Goal: Information Seeking & Learning: Compare options

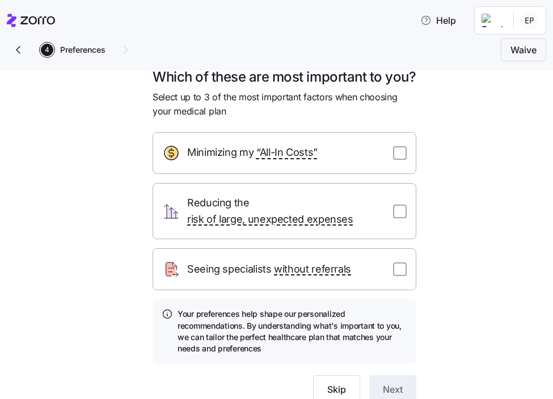
scroll to position [43, 0]
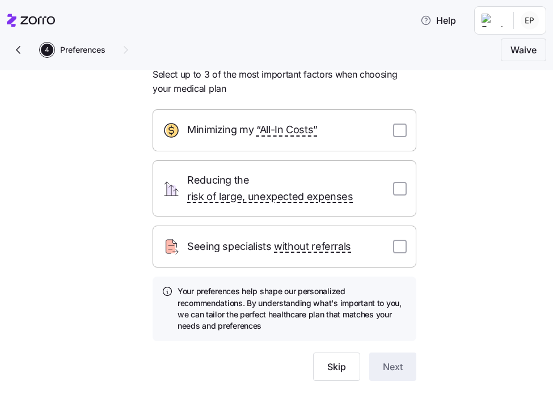
click at [390, 145] on div "Minimizing my “All-In Costs”" at bounding box center [285, 130] width 264 height 42
click at [399, 137] on input "checkbox" at bounding box center [400, 131] width 14 height 14
checkbox input "true"
click at [405, 196] on input "checkbox" at bounding box center [400, 189] width 14 height 14
checkbox input "true"
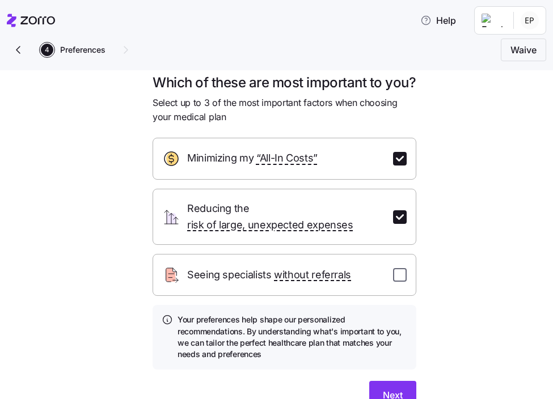
scroll to position [97, 0]
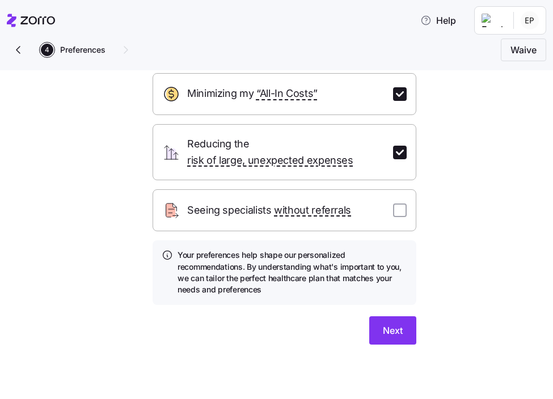
click at [394, 218] on div "Seeing specialists without referrals" at bounding box center [285, 210] width 264 height 42
click at [395, 209] on input "checkbox" at bounding box center [400, 211] width 14 height 14
checkbox input "true"
click at [395, 333] on span "Next" at bounding box center [393, 331] width 20 height 14
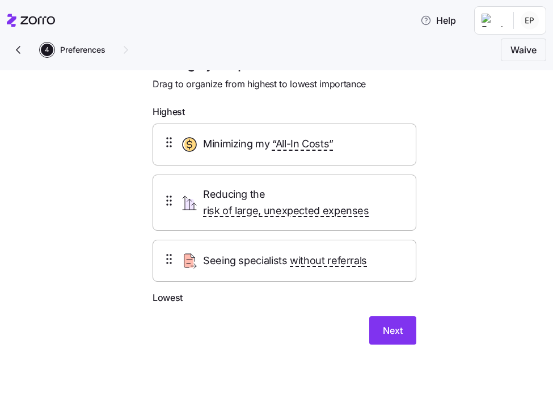
scroll to position [0, 0]
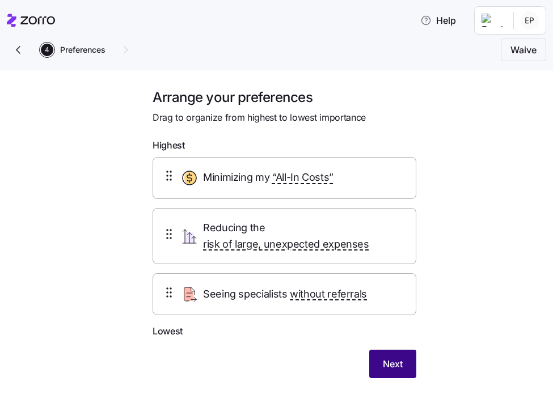
click at [406, 358] on button "Next" at bounding box center [392, 364] width 47 height 28
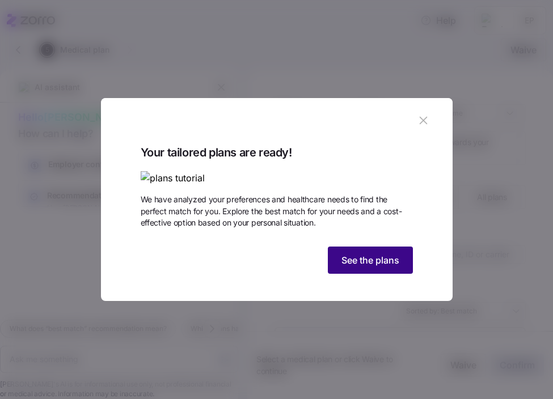
click at [398, 274] on button "See the plans" at bounding box center [370, 260] width 85 height 27
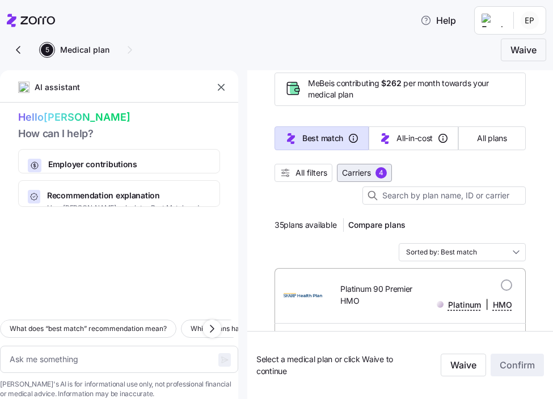
scroll to position [65, 0]
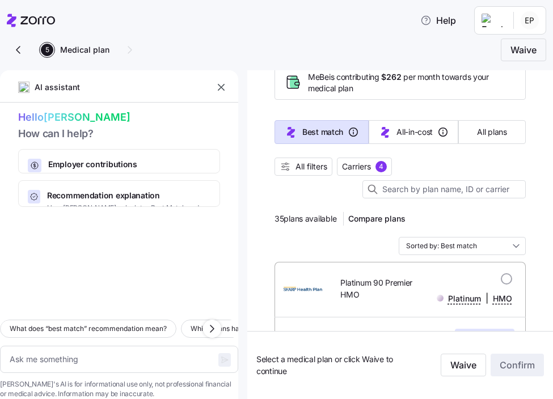
click at [437, 237] on div "35 plans available Compare plans Sorted by: Best match" at bounding box center [400, 232] width 251 height 45
click at [437, 244] on input "Sorted by: Best match" at bounding box center [462, 246] width 127 height 18
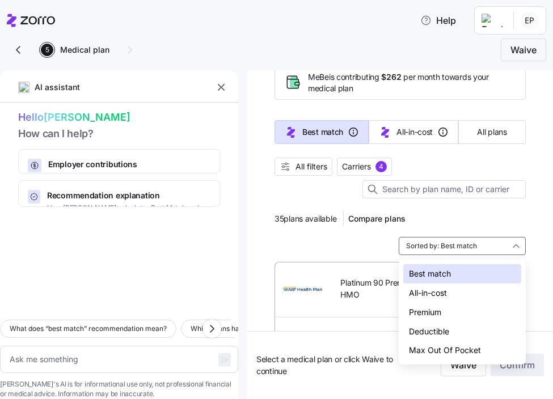
click at [445, 345] on div "Max Out Of Pocket" at bounding box center [462, 350] width 118 height 19
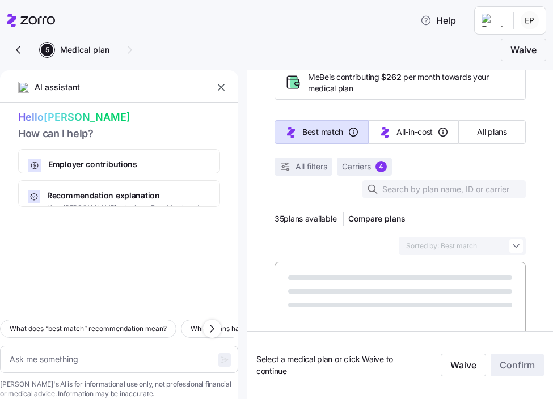
type textarea "x"
type input "Sorted by: Max Out Of Pocket"
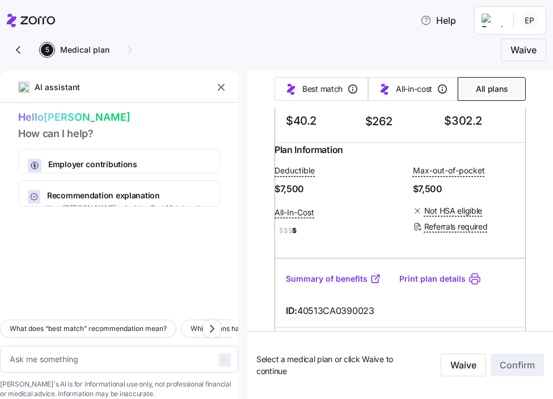
scroll to position [4442, 0]
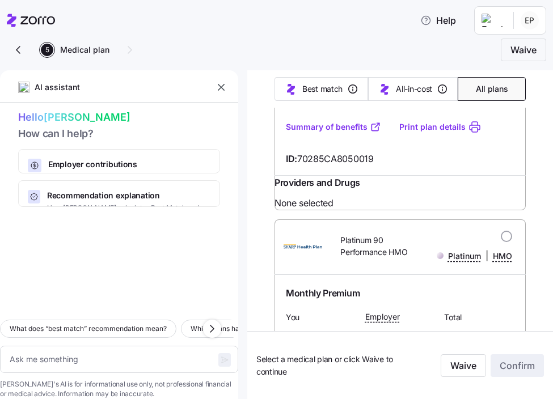
scroll to position [512, 0]
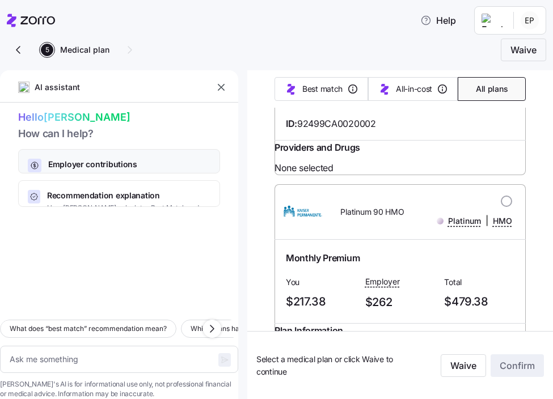
click at [123, 166] on span "Employer contributions" at bounding box center [123, 164] width 151 height 11
type textarea "x"
type textarea "Can you explain how my employer contributions work and how they affect my month…"
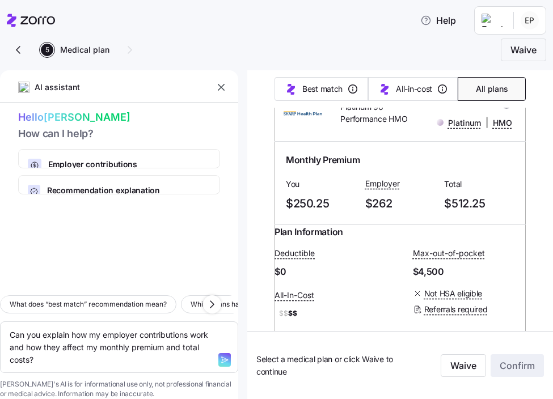
scroll to position [1447, 0]
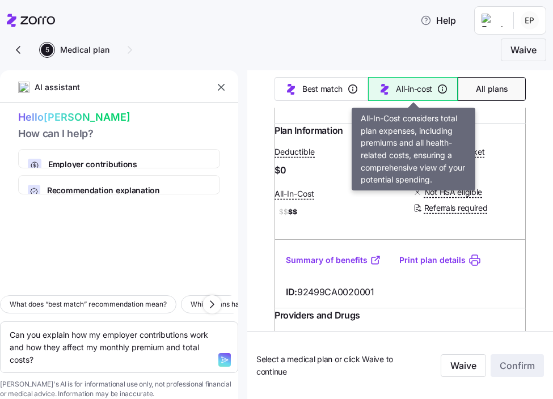
click at [379, 93] on icon "button" at bounding box center [385, 89] width 14 height 14
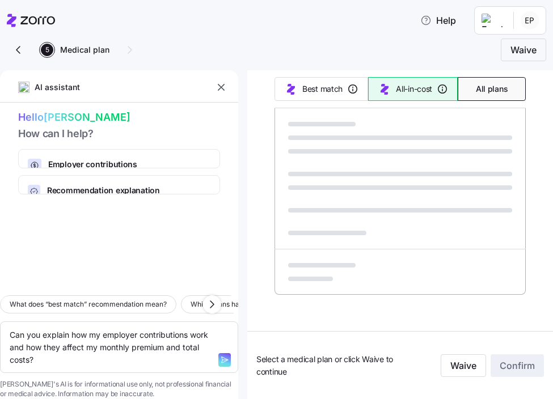
scroll to position [784, 0]
type textarea "x"
type input "Sorted by: All-in-cost"
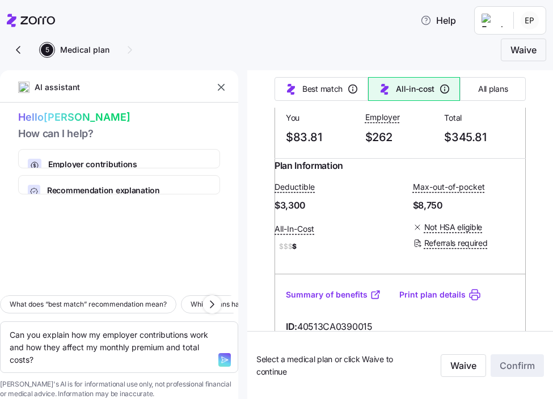
scroll to position [3444, 0]
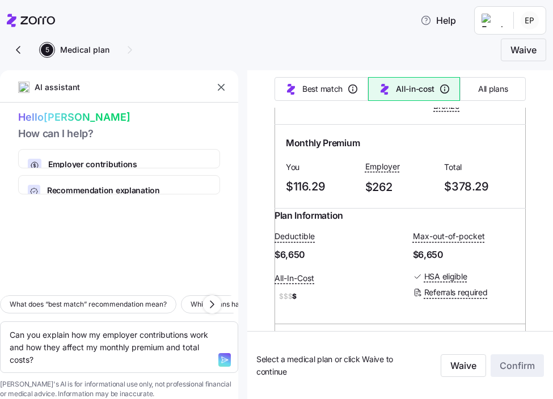
type textarea "x"
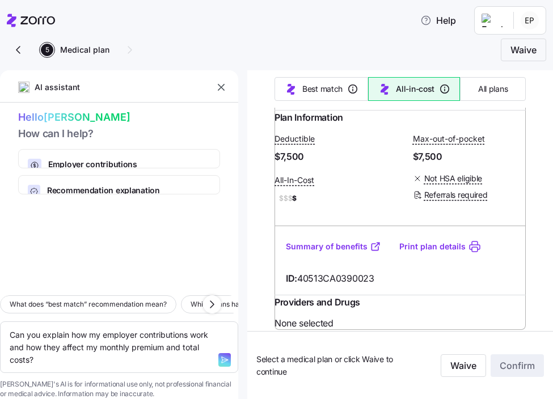
scroll to position [368, 0]
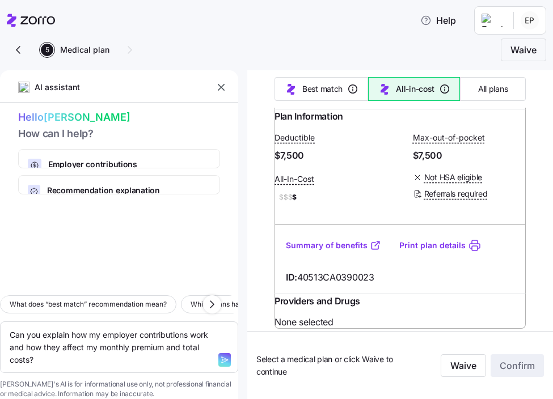
click at [360, 251] on link "Summary of benefits" at bounding box center [333, 245] width 95 height 11
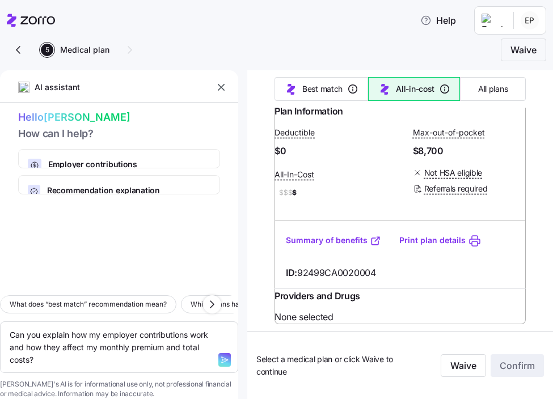
scroll to position [4791, 0]
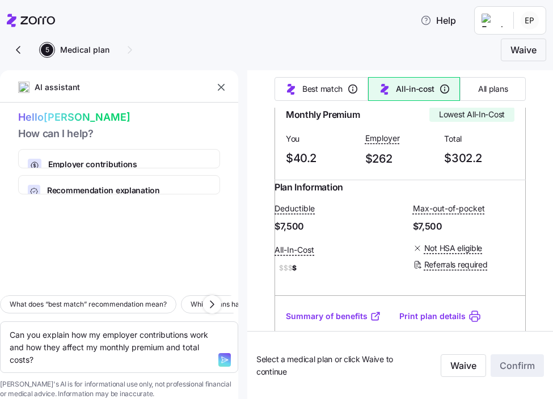
scroll to position [218, 0]
